Goal: Task Accomplishment & Management: Use online tool/utility

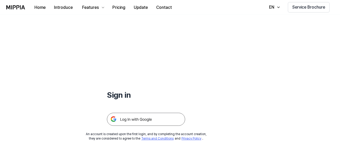
click at [116, 124] on img at bounding box center [146, 119] width 78 height 13
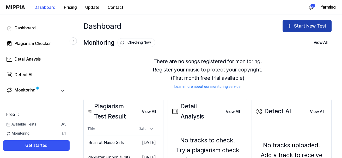
click at [292, 24] on button "Start New Test" at bounding box center [306, 26] width 49 height 13
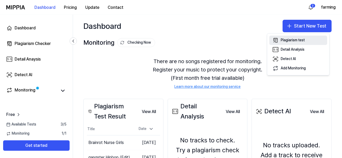
click at [282, 42] on div "Plagiarism test" at bounding box center [293, 40] width 24 height 5
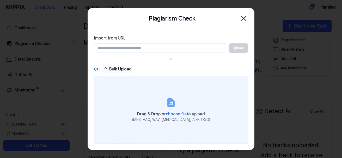
click at [131, 97] on label "Drag & Drop or choose file to upload (MP3, AAC, WAV, FLAC, AIFF, OGG)" at bounding box center [171, 109] width 154 height 67
click at [0, 0] on input "Drag & Drop or choose file to upload (MP3, AAC, WAV, FLAC, AIFF, OGG)" at bounding box center [0, 0] width 0 height 0
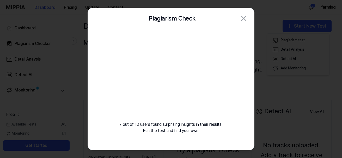
click at [120, 73] on div "7 out of 10 users found surprising insights in their results. Run the test and …" at bounding box center [171, 88] width 166 height 118
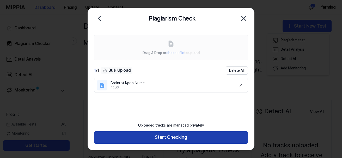
click at [100, 138] on button "Start Checking" at bounding box center [171, 138] width 154 height 13
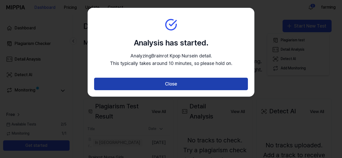
click at [105, 86] on button "Close" at bounding box center [171, 84] width 154 height 13
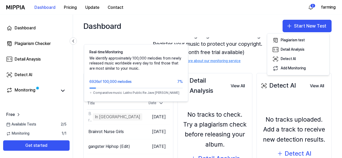
scroll to position [26, 0]
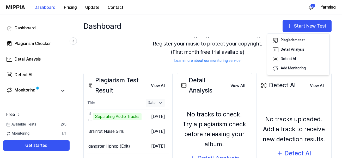
click at [163, 105] on icon at bounding box center [160, 103] width 5 height 5
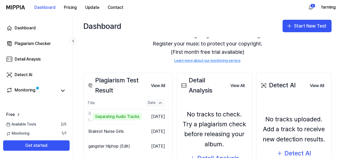
click at [163, 104] on div "Date" at bounding box center [155, 103] width 19 height 8
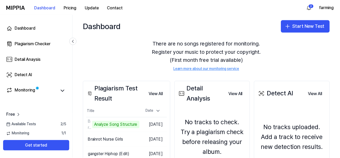
scroll to position [71, 0]
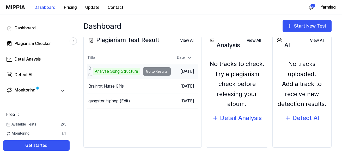
click at [198, 72] on td "Oct 13, 2025" at bounding box center [185, 71] width 28 height 15
click at [152, 71] on td "Brainrot Kpop Nurse Analyze Song Structure Go to Results" at bounding box center [129, 71] width 84 height 15
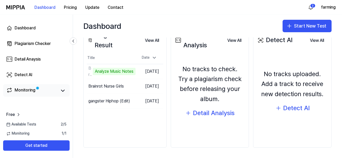
click at [58, 94] on div "Monitoring" at bounding box center [36, 90] width 60 height 7
click at [17, 115] on icon at bounding box center [18, 114] width 5 height 5
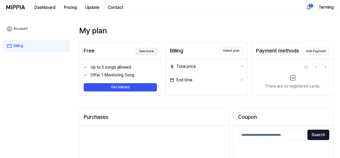
click at [146, 53] on button "See more" at bounding box center [146, 51] width 21 height 7
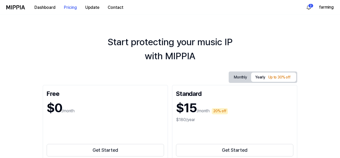
scroll to position [0, 0]
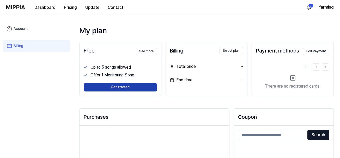
click at [149, 90] on button "Get started" at bounding box center [120, 87] width 73 height 8
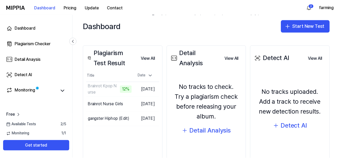
scroll to position [45, 0]
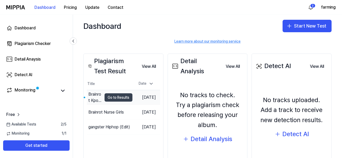
click at [104, 97] on button "Go to Results" at bounding box center [118, 98] width 28 height 8
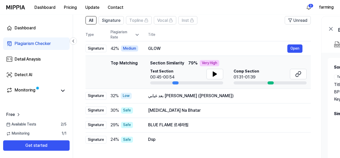
scroll to position [26, 0]
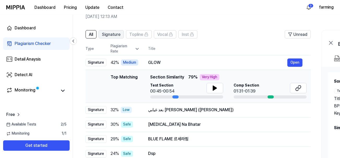
click at [110, 36] on span "Signature" at bounding box center [111, 35] width 18 height 6
drag, startPoint x: 212, startPoint y: 87, endPoint x: 213, endPoint y: 90, distance: 2.8
click at [213, 90] on icon at bounding box center [215, 88] width 4 height 5
click at [215, 90] on icon at bounding box center [215, 88] width 1 height 4
click at [212, 89] on icon at bounding box center [215, 88] width 6 height 6
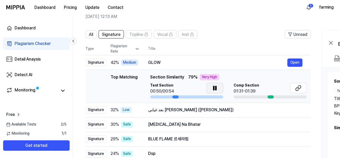
click at [212, 89] on icon at bounding box center [215, 88] width 6 height 6
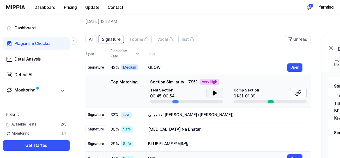
scroll to position [0, 0]
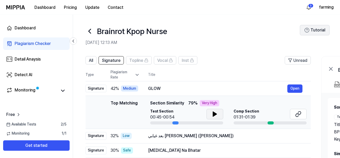
click at [307, 30] on icon at bounding box center [306, 30] width 5 height 5
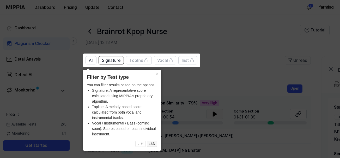
click at [151, 146] on button "다음" at bounding box center [152, 144] width 10 height 6
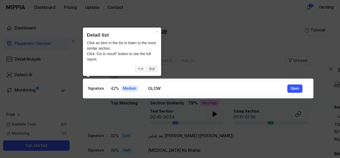
click at [151, 69] on button "완료" at bounding box center [152, 69] width 10 height 6
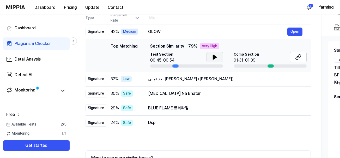
scroll to position [52, 0]
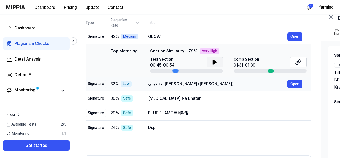
drag, startPoint x: 294, startPoint y: 85, endPoint x: 148, endPoint y: 86, distance: 146.1
click at [148, 86] on div "بعد غيابي كام سنه من الشارع (رجع الأسد)" at bounding box center [217, 84] width 139 height 6
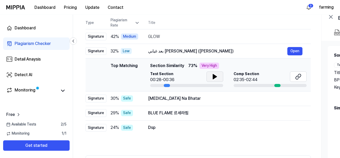
click at [214, 77] on icon at bounding box center [215, 77] width 4 height 5
click at [214, 77] on icon at bounding box center [213, 77] width 1 height 4
click at [209, 77] on button at bounding box center [214, 77] width 17 height 10
click at [216, 76] on icon at bounding box center [215, 77] width 6 height 6
click at [248, 51] on div "بعد غيابي كام سنه من الشارع (رجع الأسد)" at bounding box center [217, 51] width 139 height 6
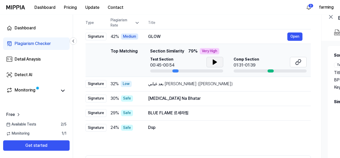
click at [214, 65] on icon at bounding box center [215, 62] width 6 height 6
click at [214, 64] on icon at bounding box center [215, 62] width 6 height 6
click at [310, 8] on html "Dashboard Pricing Update Contact 3 farming Dashboard Plagiarism Checker Detail …" at bounding box center [170, 27] width 340 height 158
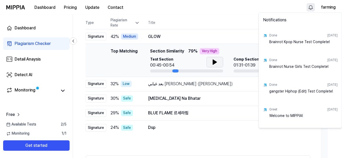
click at [212, 22] on html "Dashboard Pricing Update Contact farming Dashboard Plagiarism Checker Detail An…" at bounding box center [171, 27] width 342 height 158
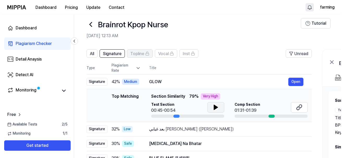
scroll to position [0, 0]
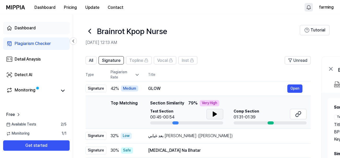
click at [35, 27] on div "Dashboard" at bounding box center [25, 28] width 21 height 6
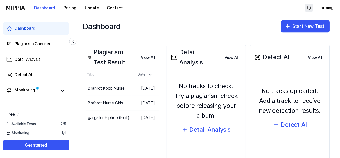
scroll to position [45, 0]
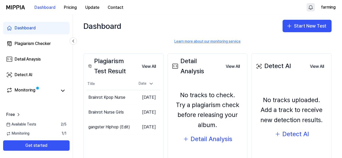
click at [24, 32] on link "Dashboard" at bounding box center [36, 28] width 66 height 13
click at [24, 58] on div "Detail Anaysis" at bounding box center [28, 59] width 26 height 6
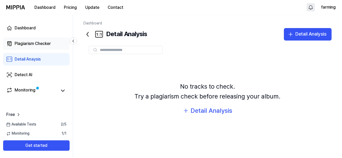
click at [25, 44] on div "Plagiarism Checker" at bounding box center [33, 44] width 36 height 6
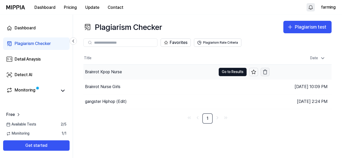
click at [263, 73] on icon "button" at bounding box center [264, 72] width 5 height 5
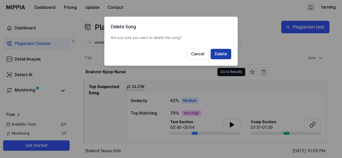
click at [218, 54] on button "Delete" at bounding box center [220, 54] width 21 height 10
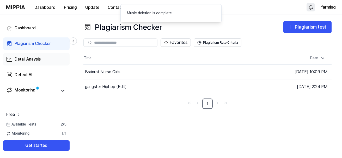
click at [39, 61] on div "Detail Anaysis" at bounding box center [28, 59] width 26 height 6
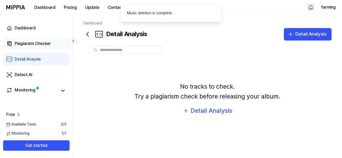
click at [40, 45] on div "Plagiarism Checker" at bounding box center [33, 44] width 36 height 6
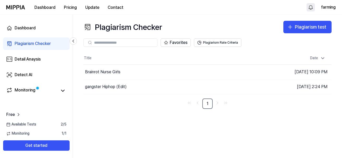
click at [39, 35] on div "Dashboard Plagiarism Checker Detail Anaysis Detect AI Monitoring" at bounding box center [36, 60] width 73 height 90
click at [39, 33] on link "Dashboard" at bounding box center [36, 28] width 66 height 13
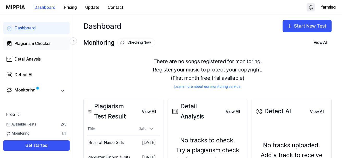
click at [40, 49] on link "Plagiarism Checker" at bounding box center [36, 44] width 66 height 13
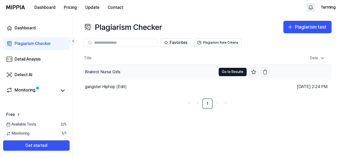
click at [104, 78] on div "Brainrot Nurse Girls" at bounding box center [149, 72] width 133 height 15
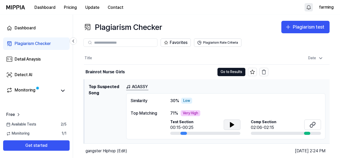
click at [231, 127] on icon at bounding box center [232, 125] width 6 height 6
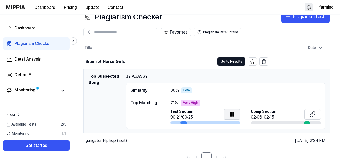
scroll to position [15, 0]
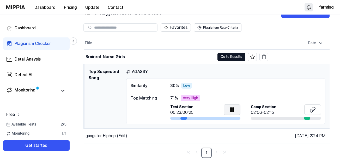
click at [166, 70] on div "AGASSY" at bounding box center [225, 72] width 199 height 7
click at [167, 73] on div "AGASSY" at bounding box center [225, 72] width 199 height 7
click at [222, 54] on button "Go to Results" at bounding box center [231, 57] width 28 height 8
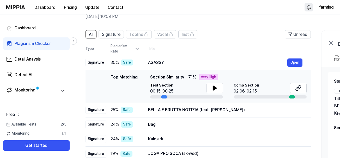
scroll to position [52, 0]
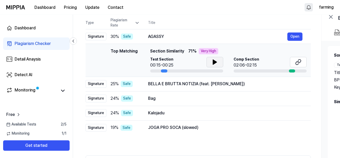
click at [216, 59] on icon at bounding box center [215, 62] width 6 height 6
click at [221, 61] on button at bounding box center [214, 62] width 17 height 10
click at [217, 62] on icon at bounding box center [214, 62] width 6 height 6
